Goal: Feedback & Contribution: Submit feedback/report problem

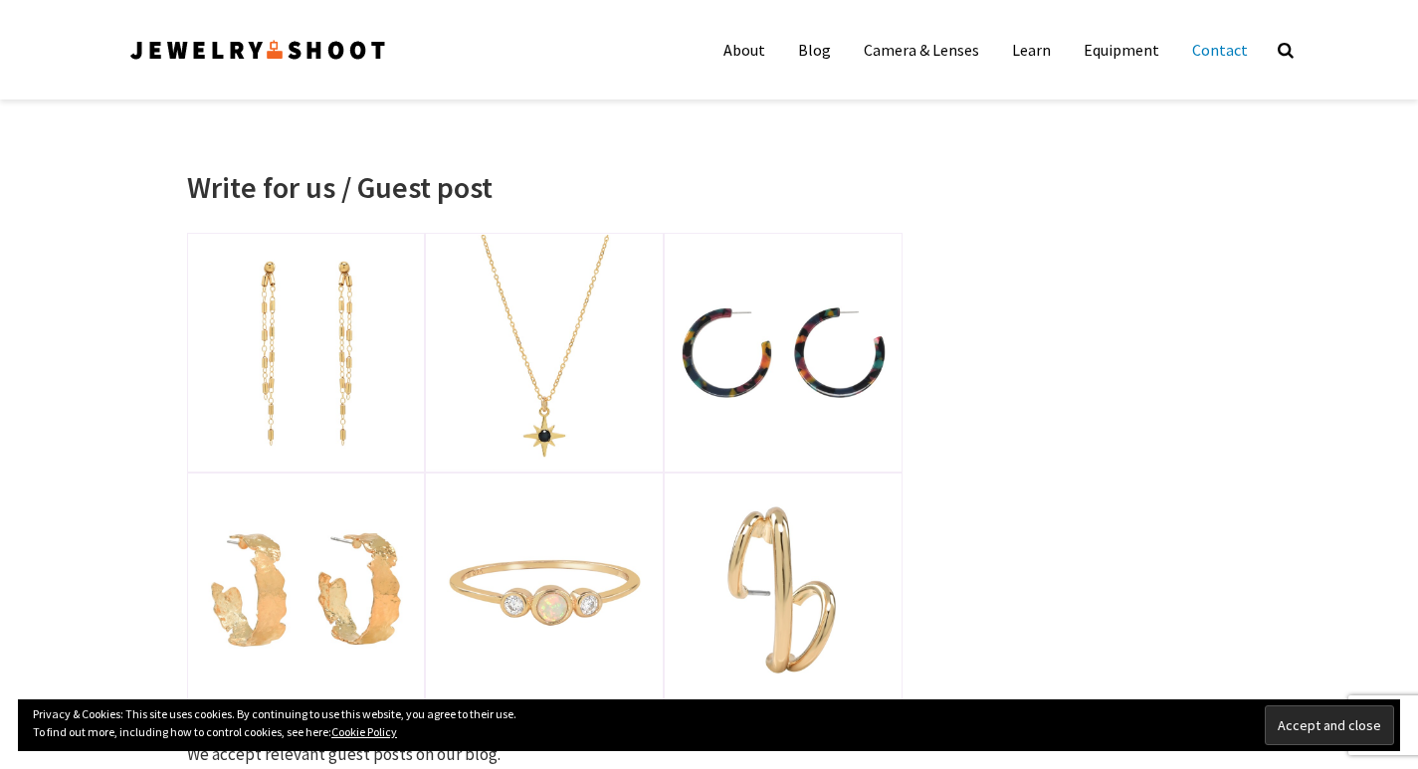
click at [1212, 52] on link "Contact" at bounding box center [1220, 50] width 86 height 40
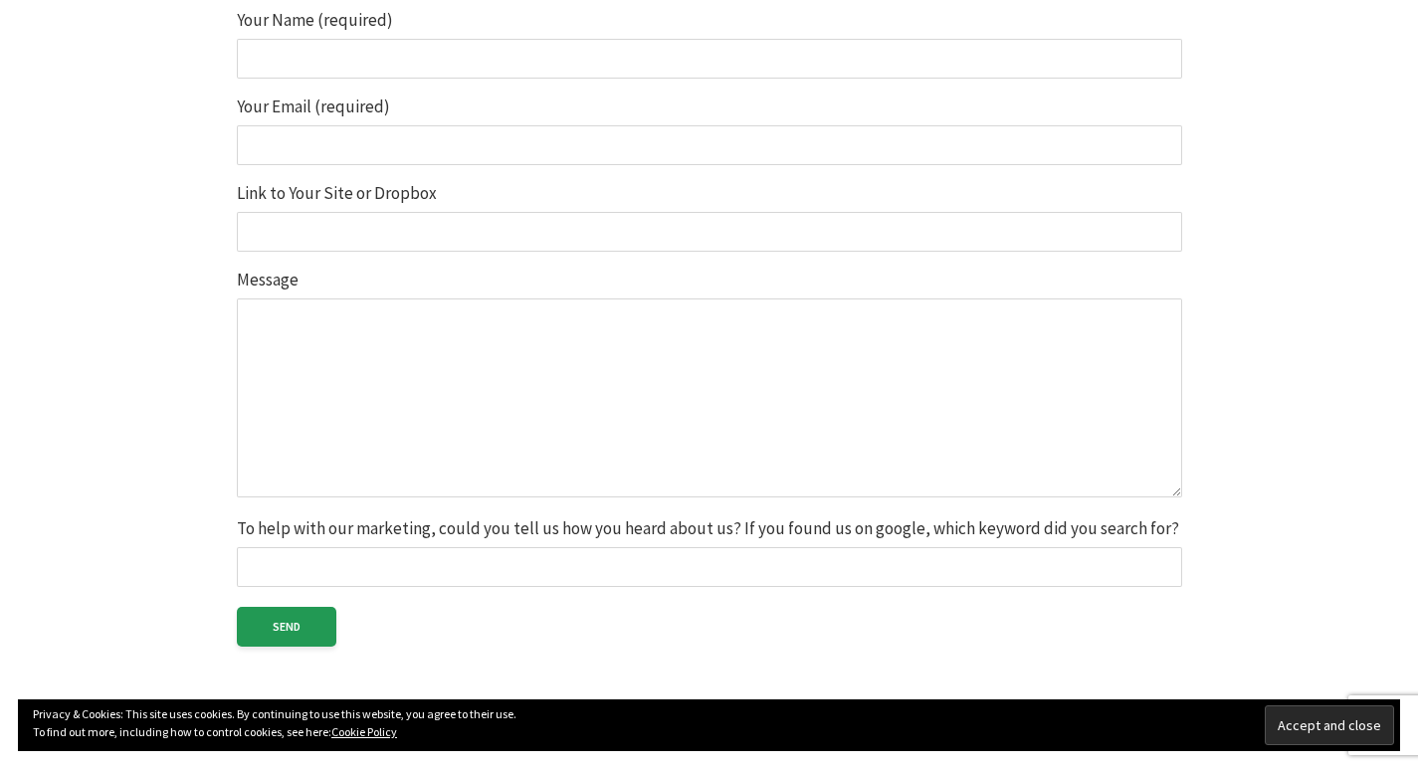
scroll to position [597, 0]
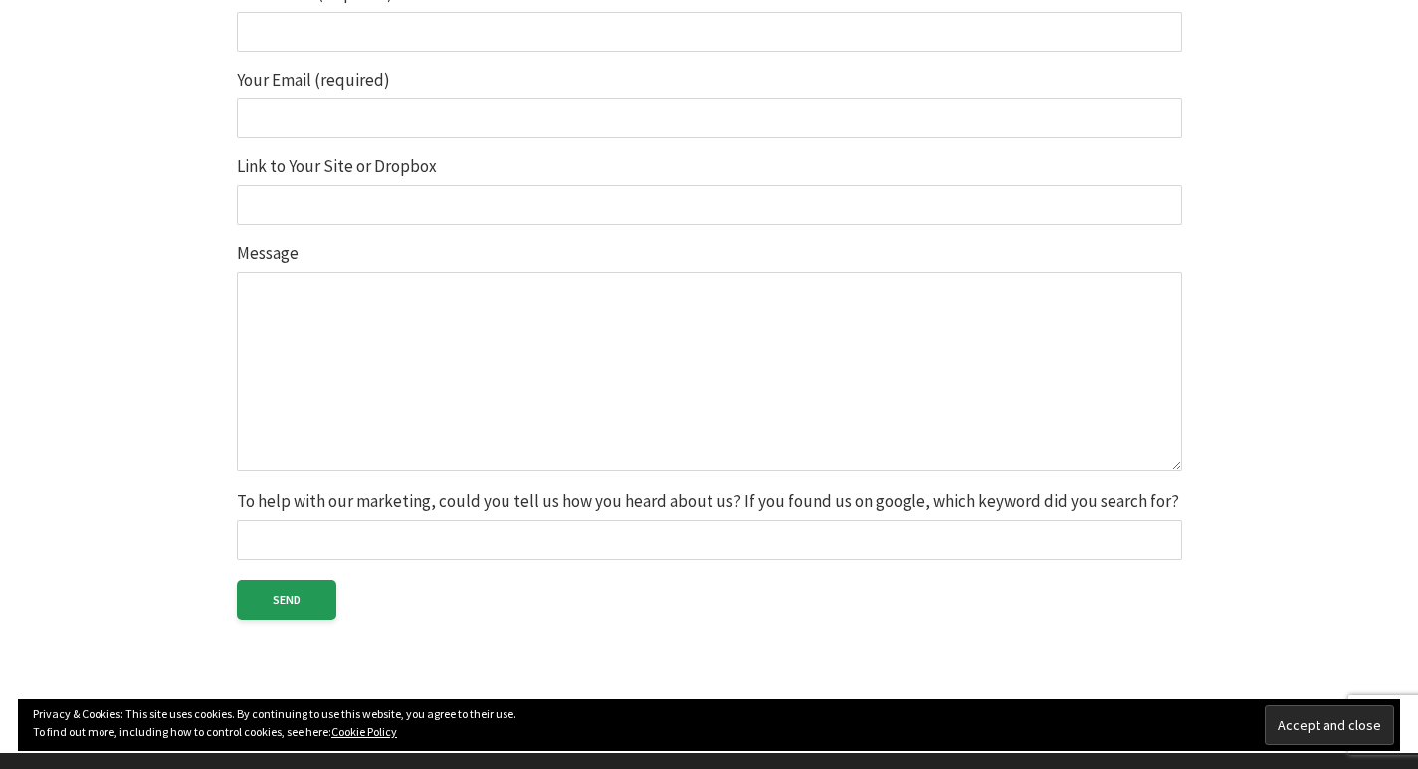
click at [282, 375] on textarea "Message" at bounding box center [709, 371] width 945 height 199
paste textarea "Hey there, I hope you're having a great time! I'm a [DEMOGRAPHIC_DATA] blogger …"
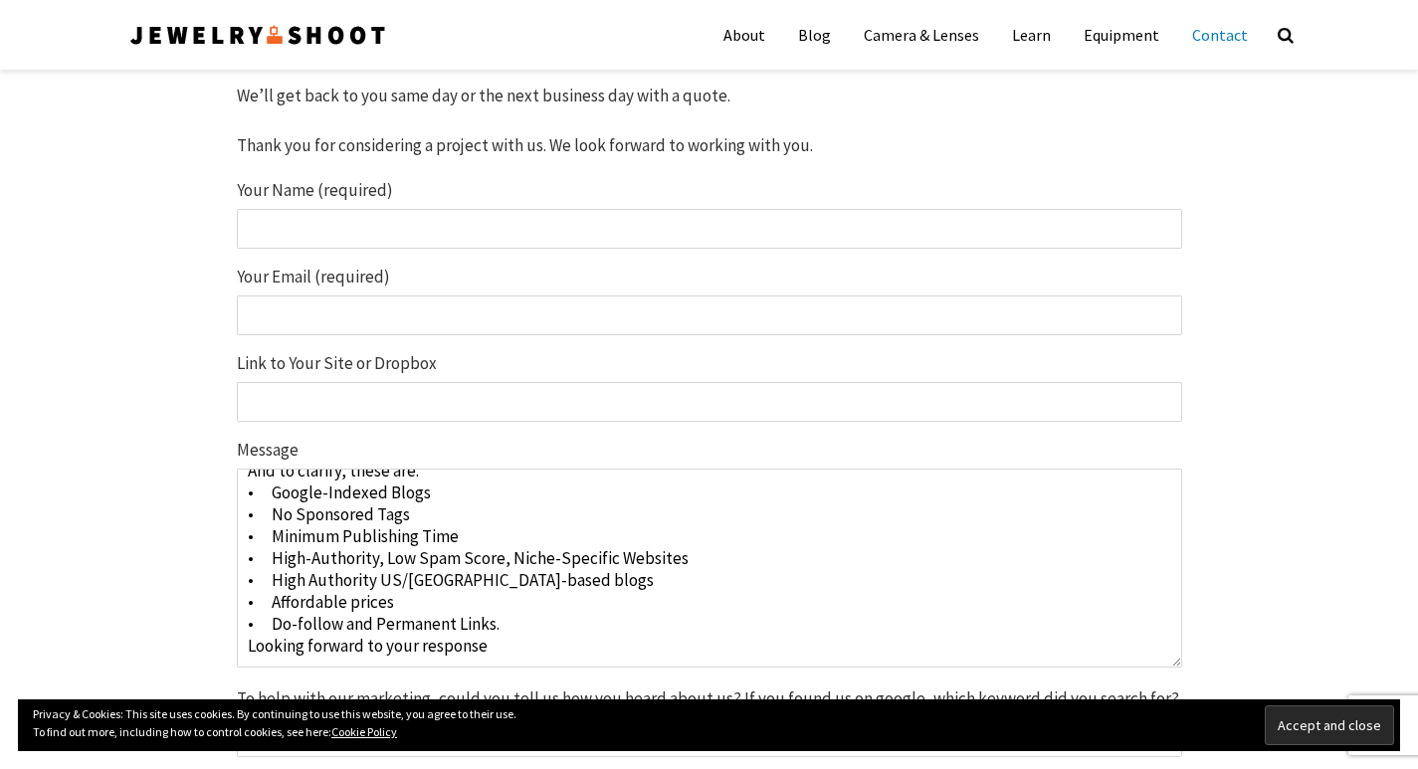
scroll to position [398, 0]
type textarea "Hey there, I hope you're having a great time! I'm a [DEMOGRAPHIC_DATA] blogger …"
click at [280, 329] on input "Your Email (required)" at bounding box center [709, 317] width 945 height 40
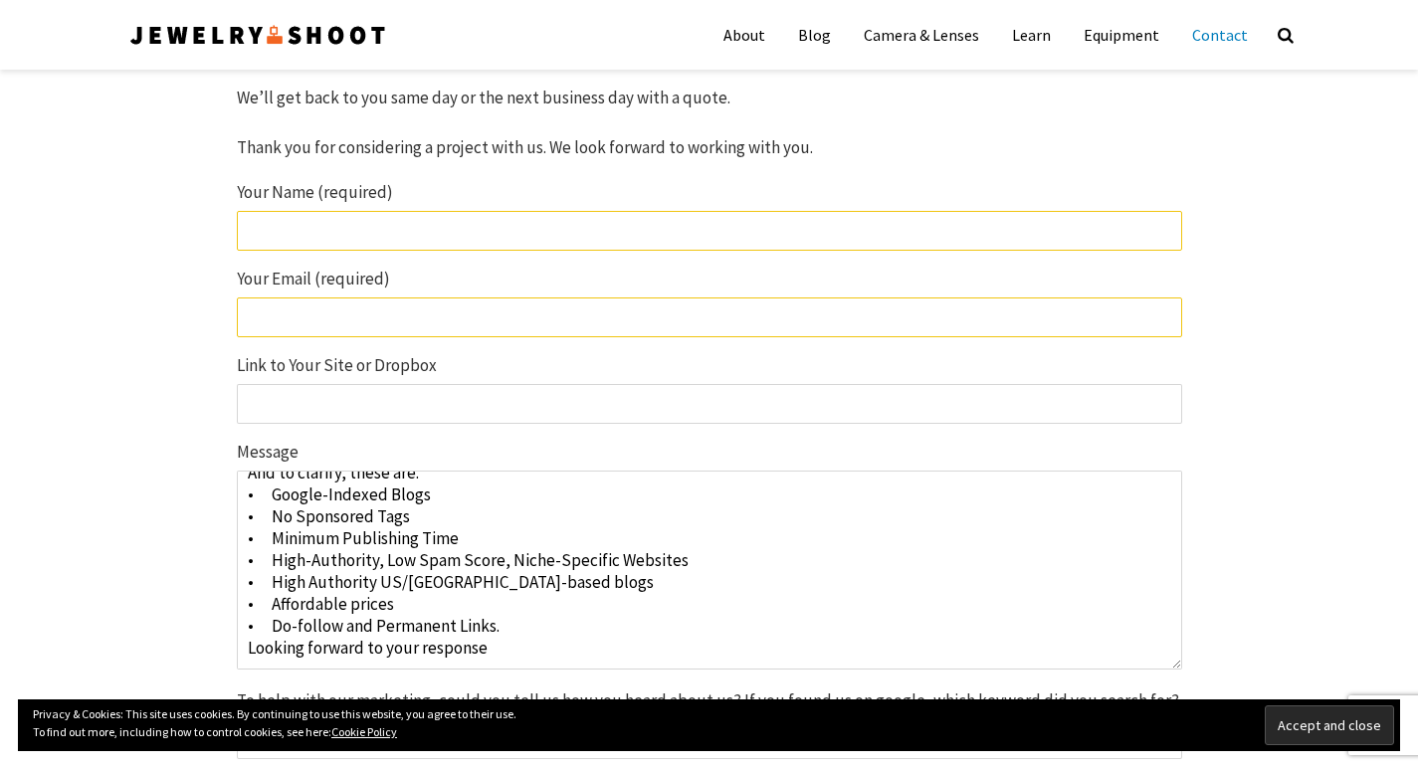
type input "[EMAIL_ADDRESS][DOMAIN_NAME]"
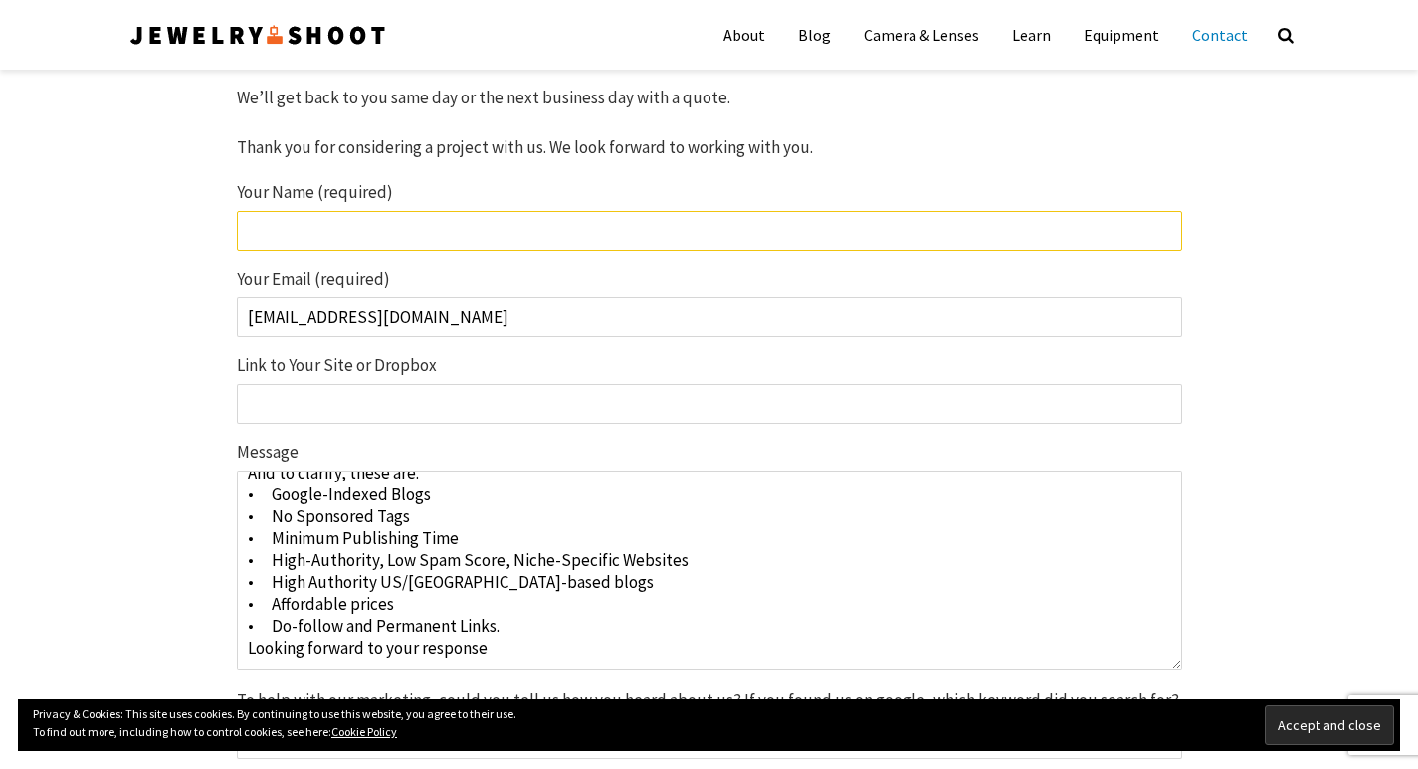
click at [292, 255] on p "Your Name (required) The field is required." at bounding box center [709, 222] width 945 height 77
click at [293, 231] on input "Your Name (required) The field is required." at bounding box center [709, 231] width 945 height 40
type input "[PERSON_NAME]"
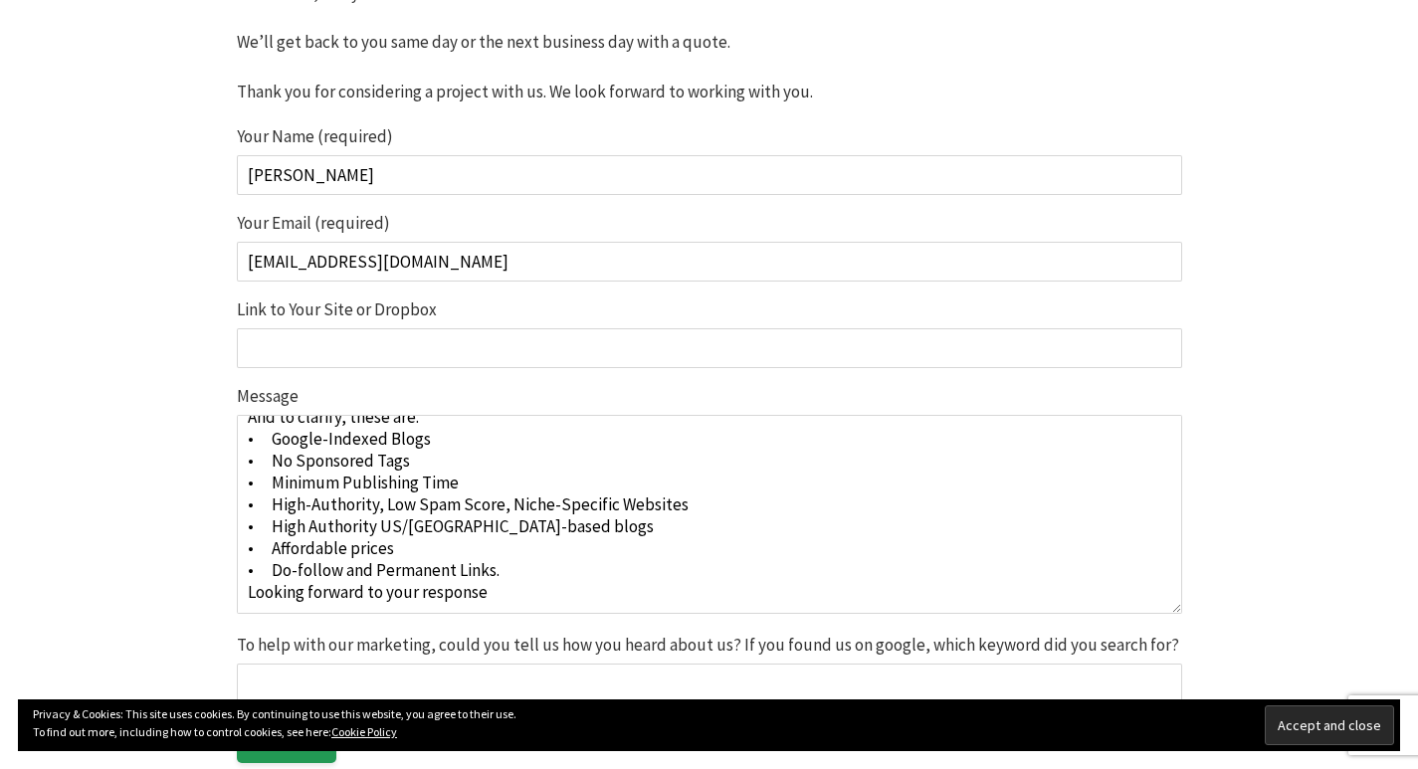
scroll to position [497, 0]
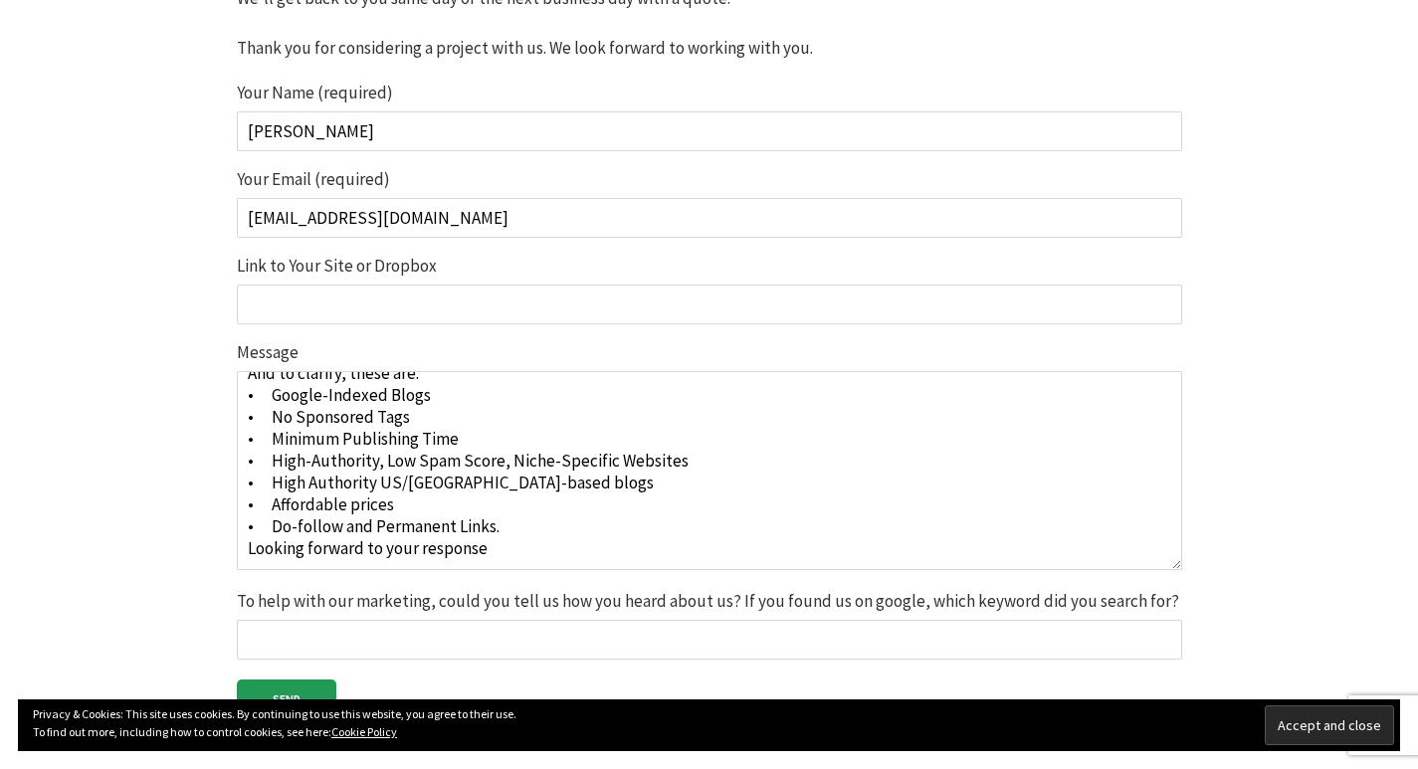
click at [354, 316] on input "Link to Your Site or Dropbox" at bounding box center [709, 305] width 945 height 40
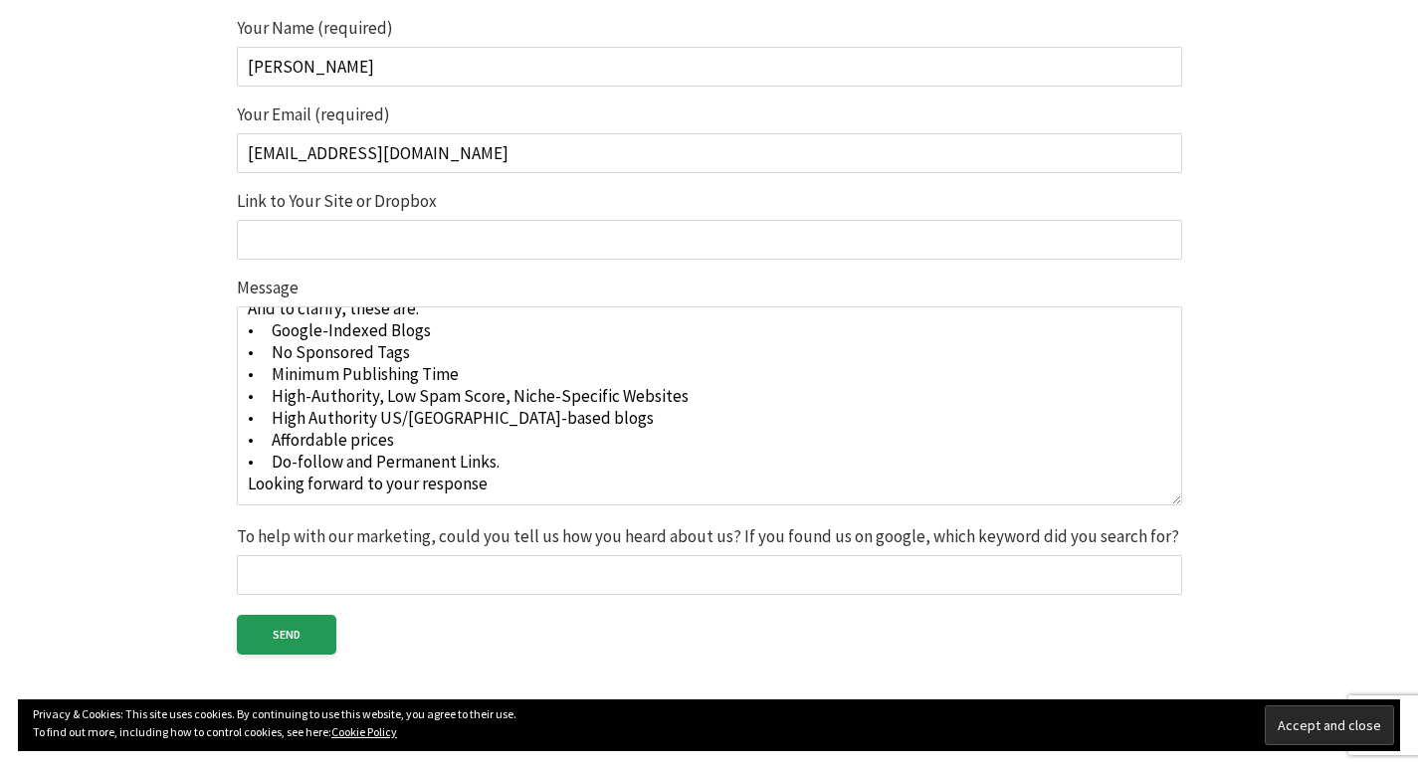
scroll to position [597, 0]
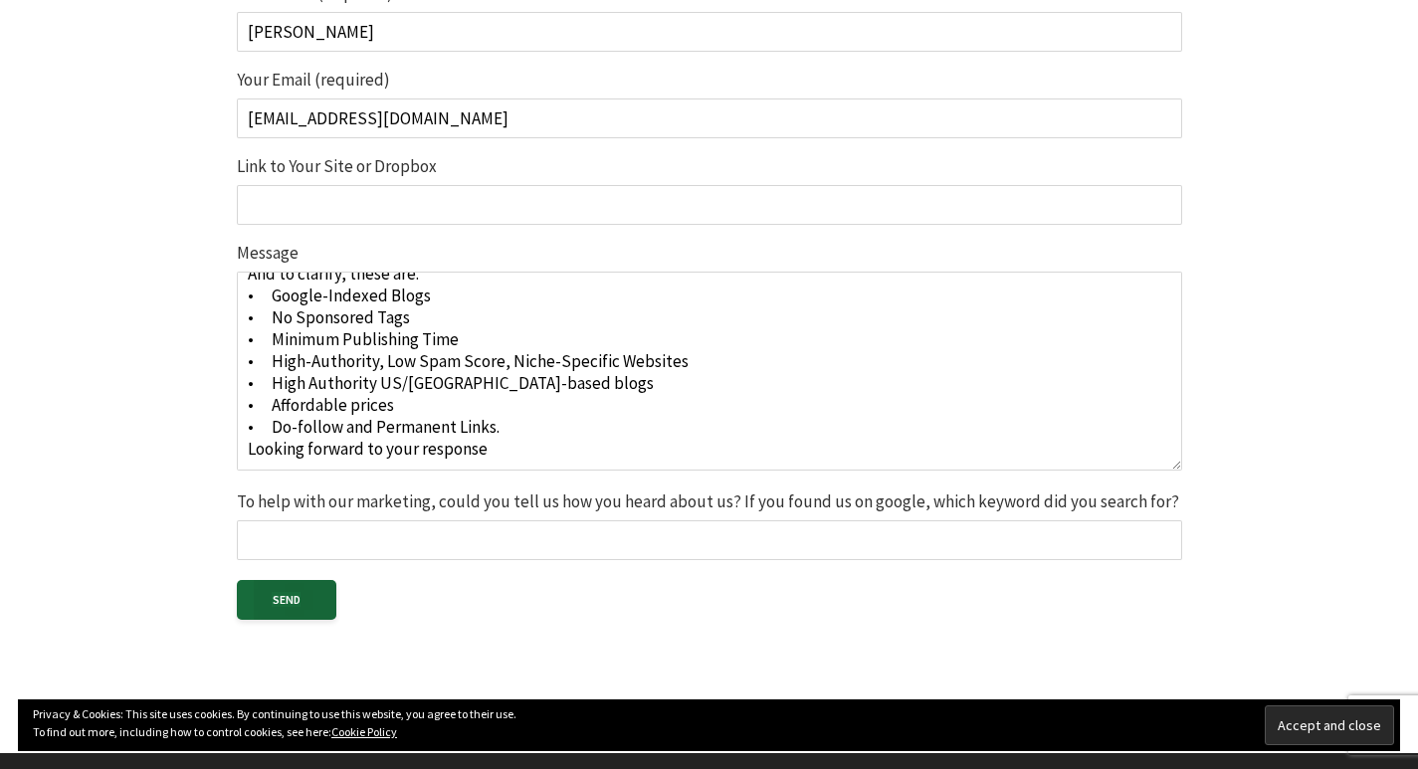
click at [302, 613] on input "Send" at bounding box center [286, 600] width 99 height 40
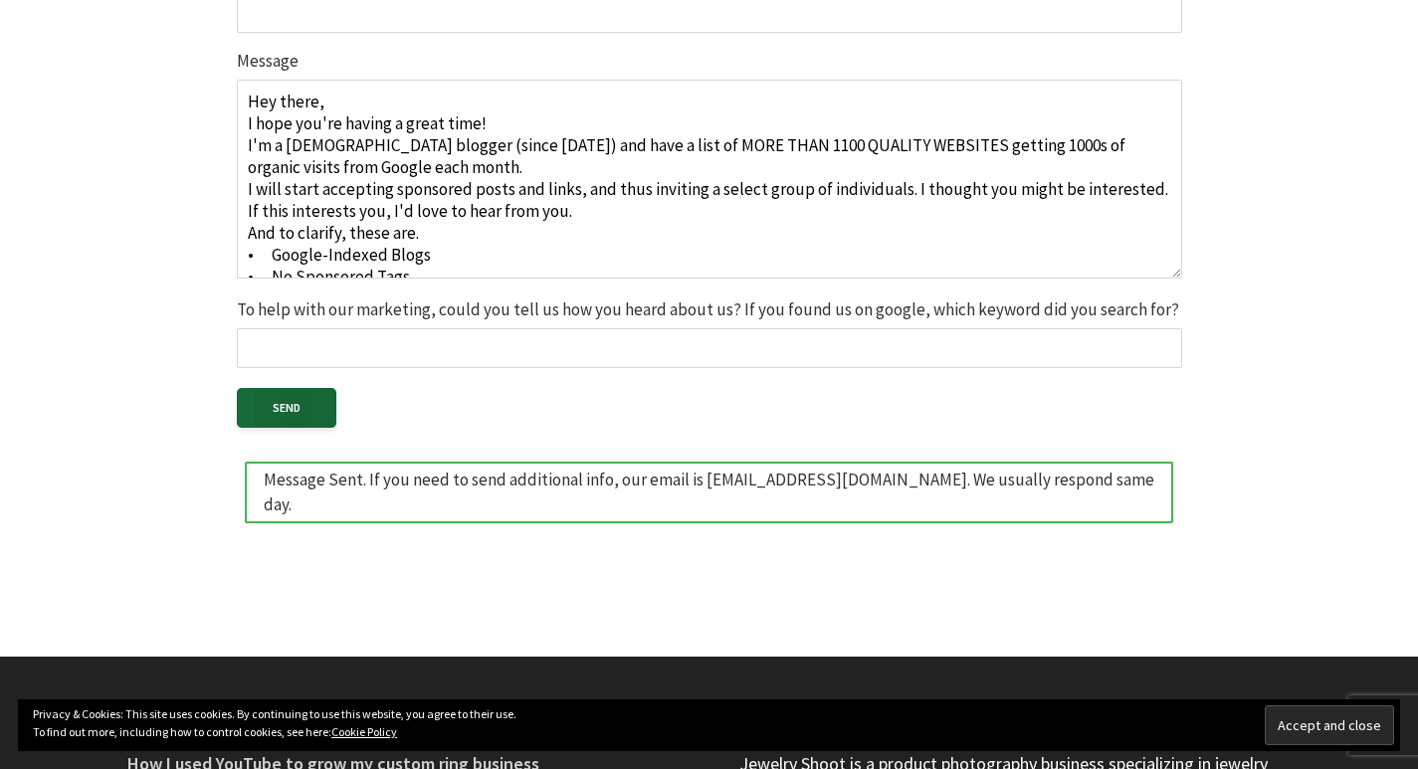
scroll to position [796, 0]
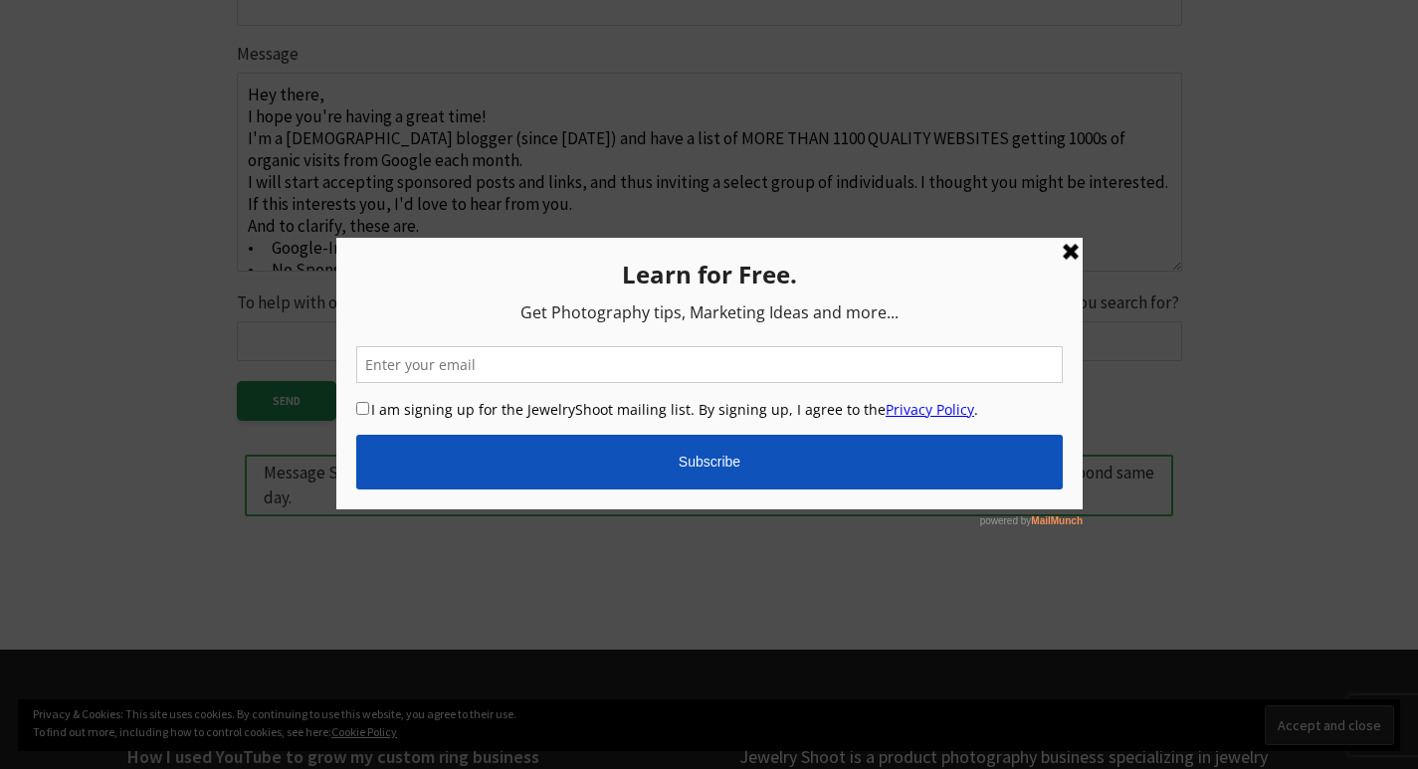
click at [0, 382] on div at bounding box center [709, 384] width 1418 height 769
